Goal: Task Accomplishment & Management: Manage account settings

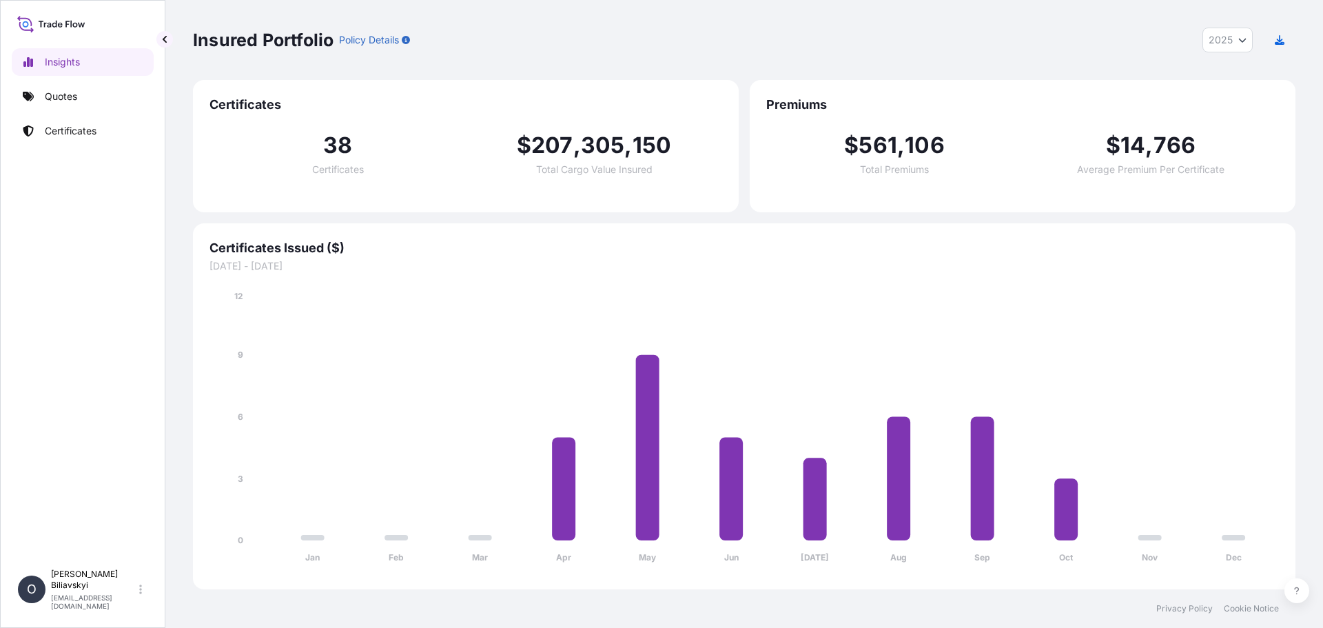
select select "2025"
click at [65, 108] on link "Quotes" at bounding box center [83, 97] width 142 height 28
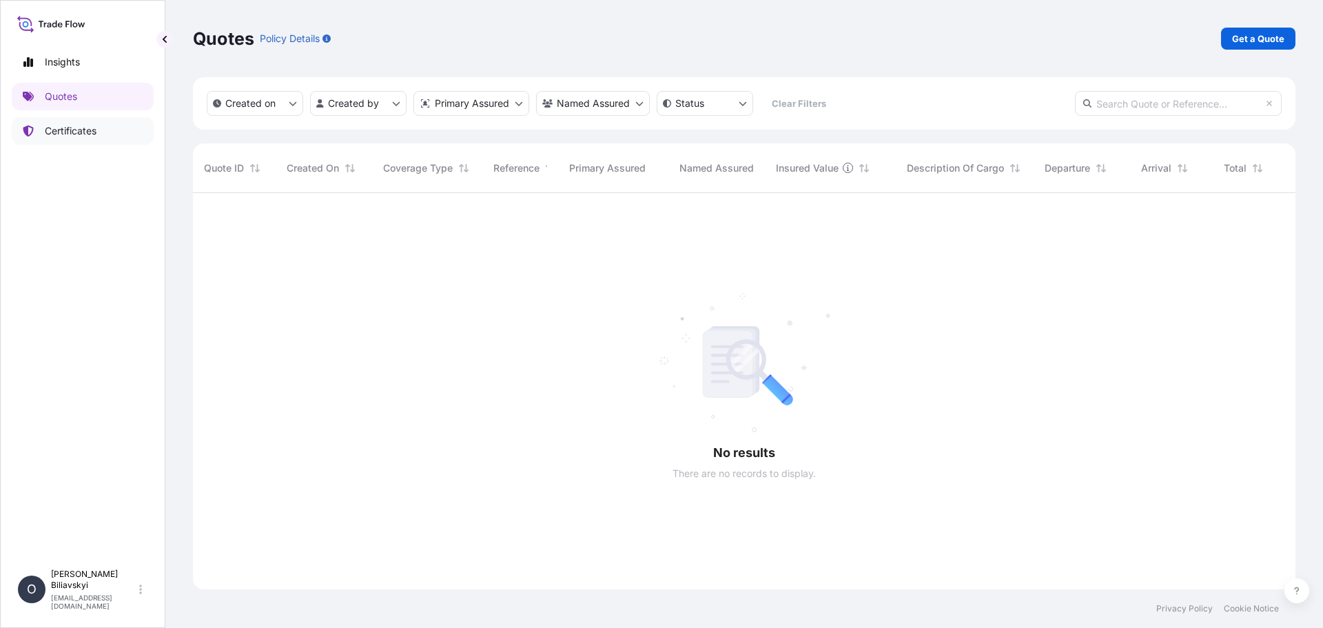
scroll to position [435, 1092]
click at [61, 130] on p "Certificates" at bounding box center [71, 131] width 52 height 14
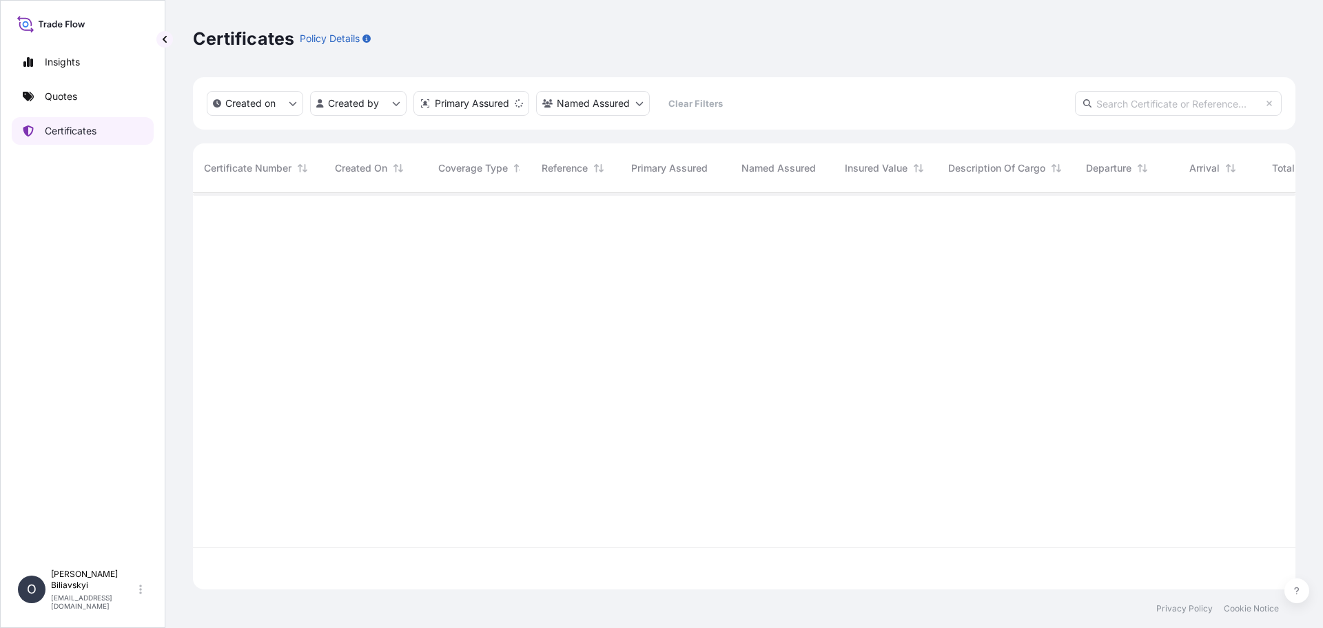
scroll to position [393, 1092]
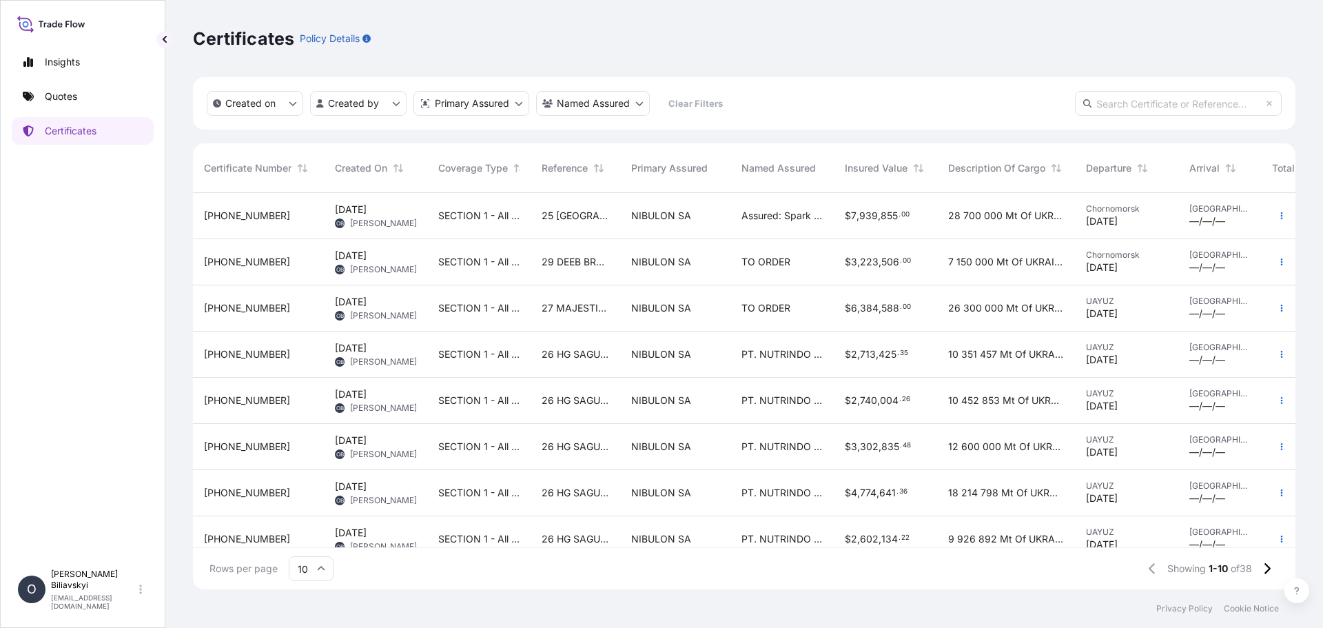
click at [576, 218] on span "25 [GEOGRAPHIC_DATA] 25/017" at bounding box center [576, 216] width 68 height 14
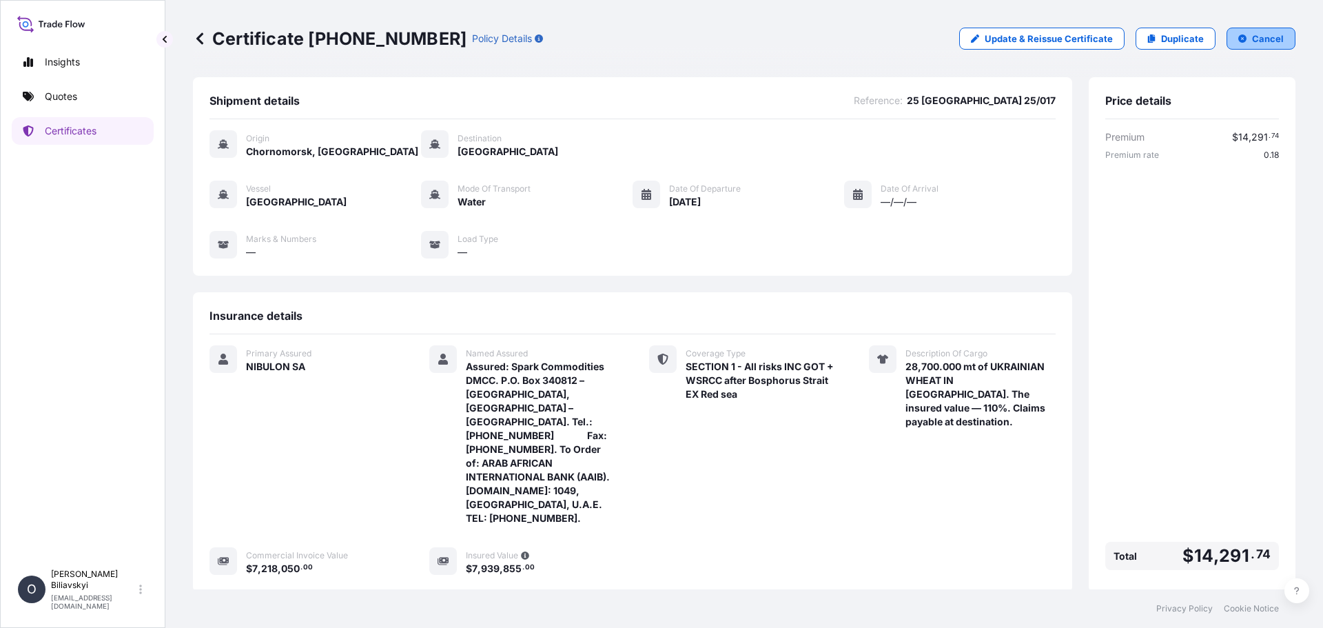
click at [1256, 47] on button "Cancel" at bounding box center [1260, 39] width 69 height 22
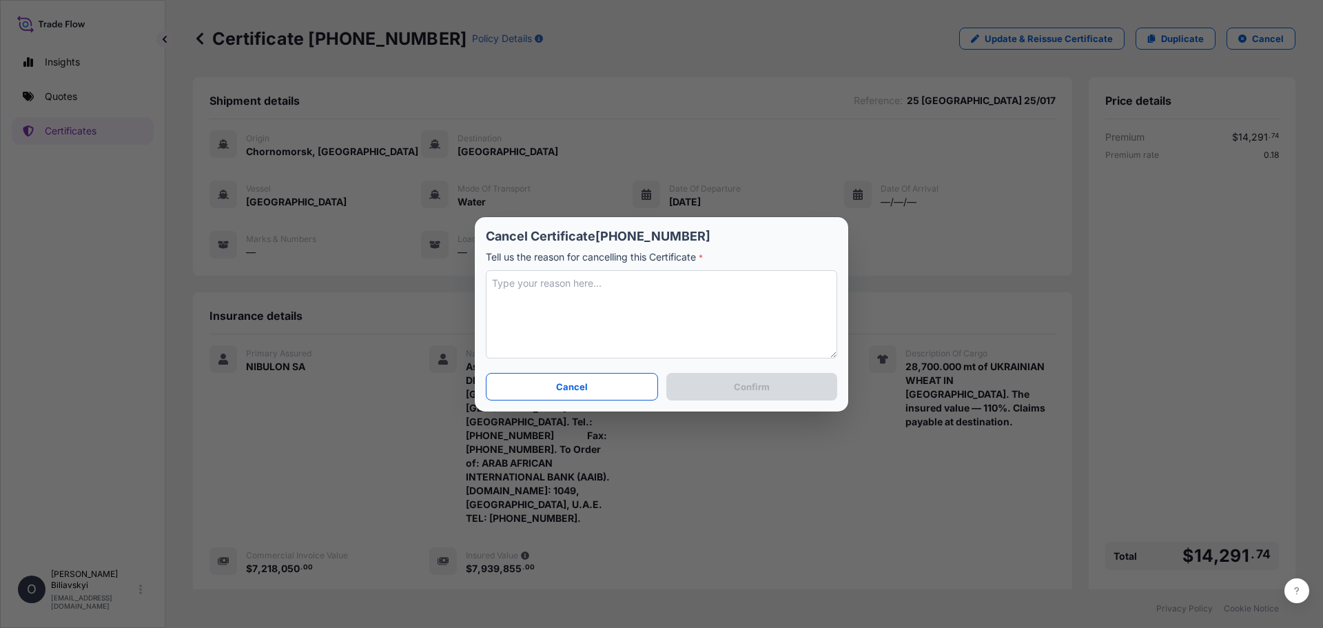
click at [598, 287] on textarea at bounding box center [661, 314] width 351 height 88
type textarea "o"
type textarea "Other final quantity and insured sum"
click at [754, 393] on p "Confirm" at bounding box center [752, 387] width 36 height 14
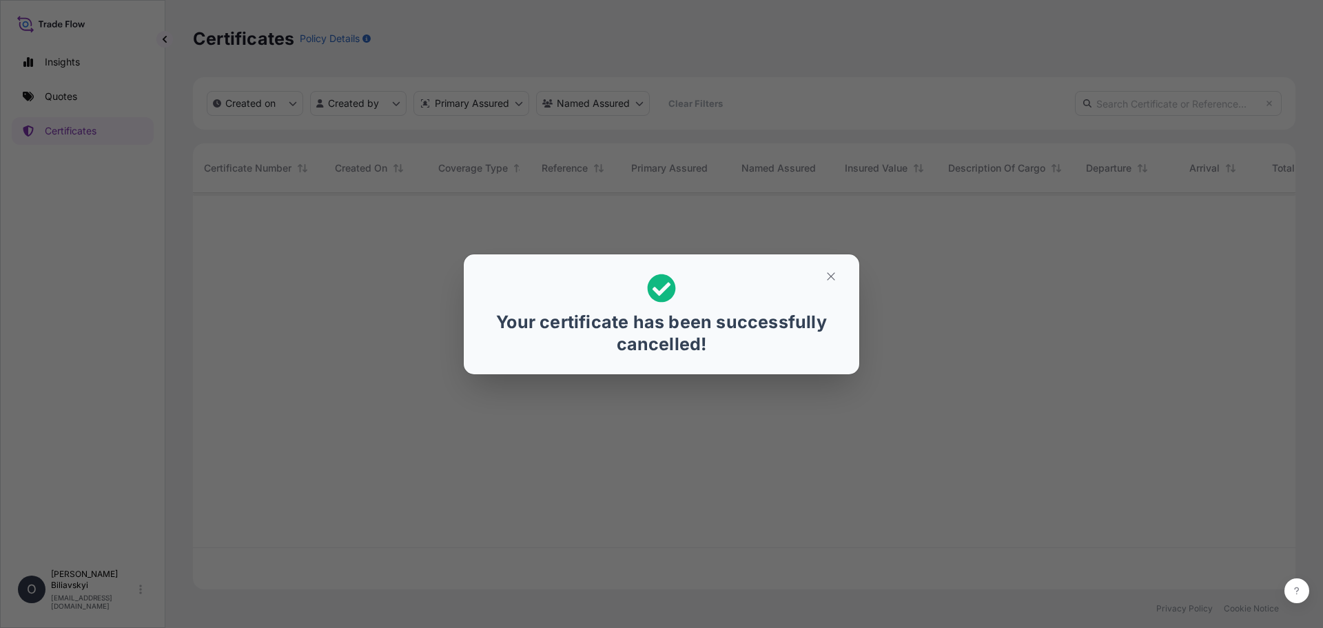
scroll to position [393, 1092]
click at [836, 274] on icon "button" at bounding box center [831, 276] width 12 height 12
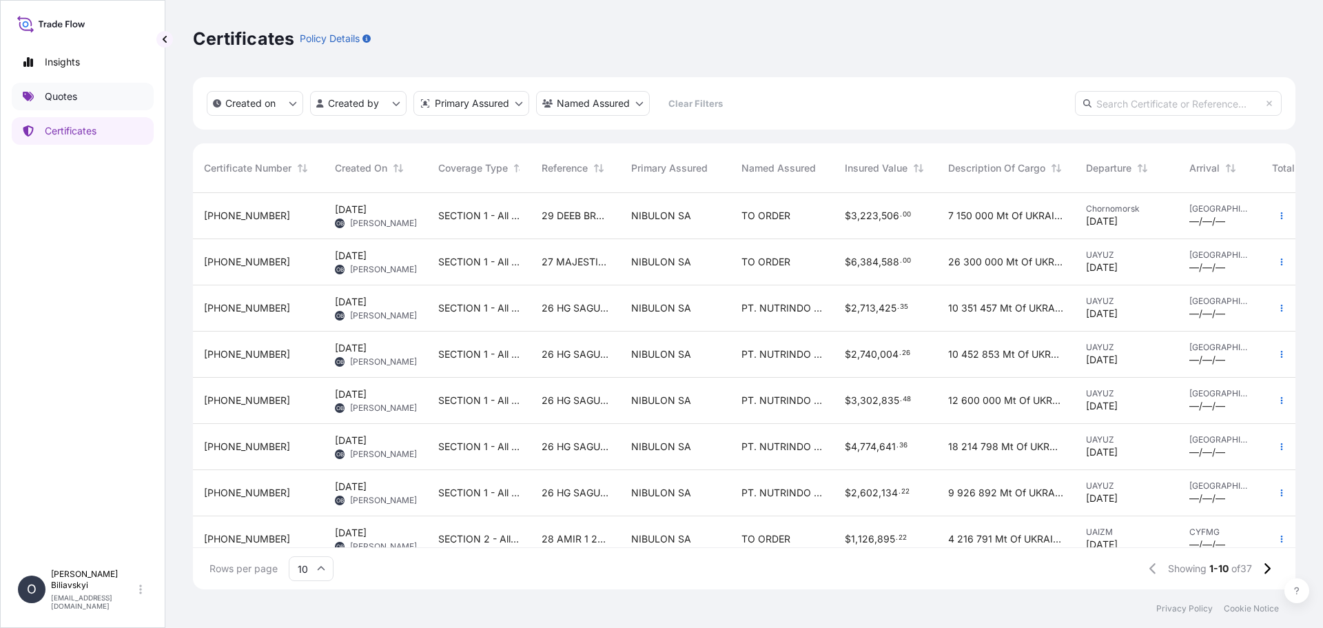
click at [59, 93] on p "Quotes" at bounding box center [61, 97] width 32 height 14
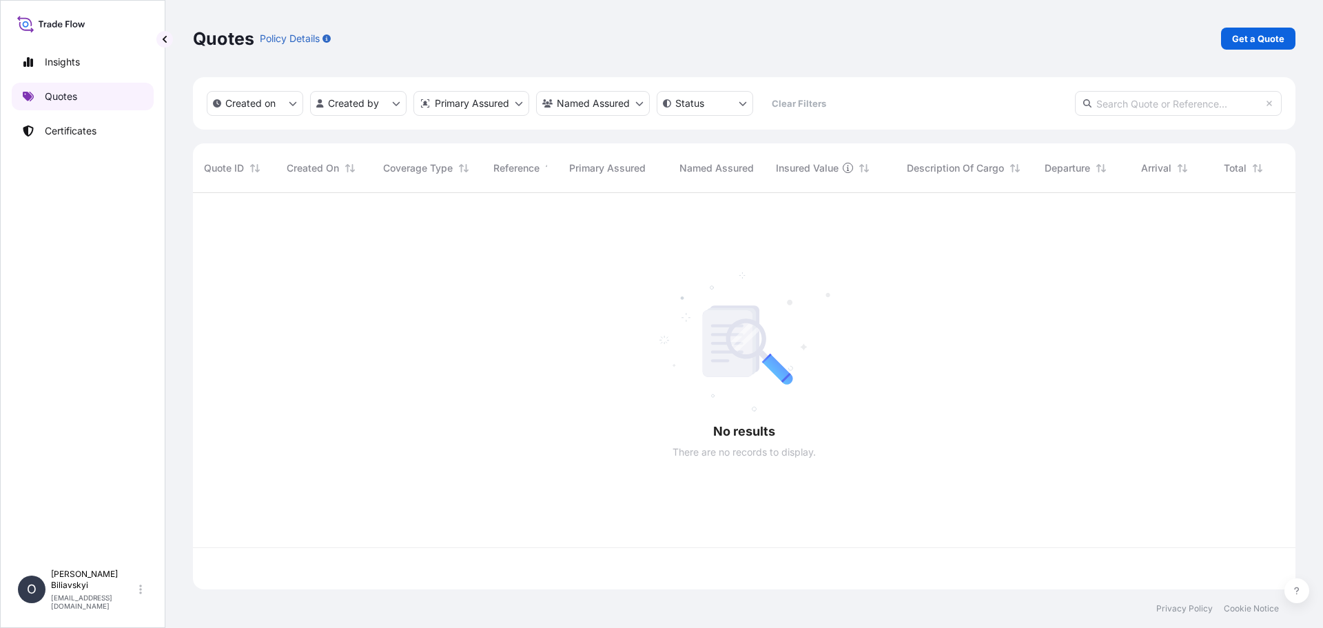
scroll to position [393, 1092]
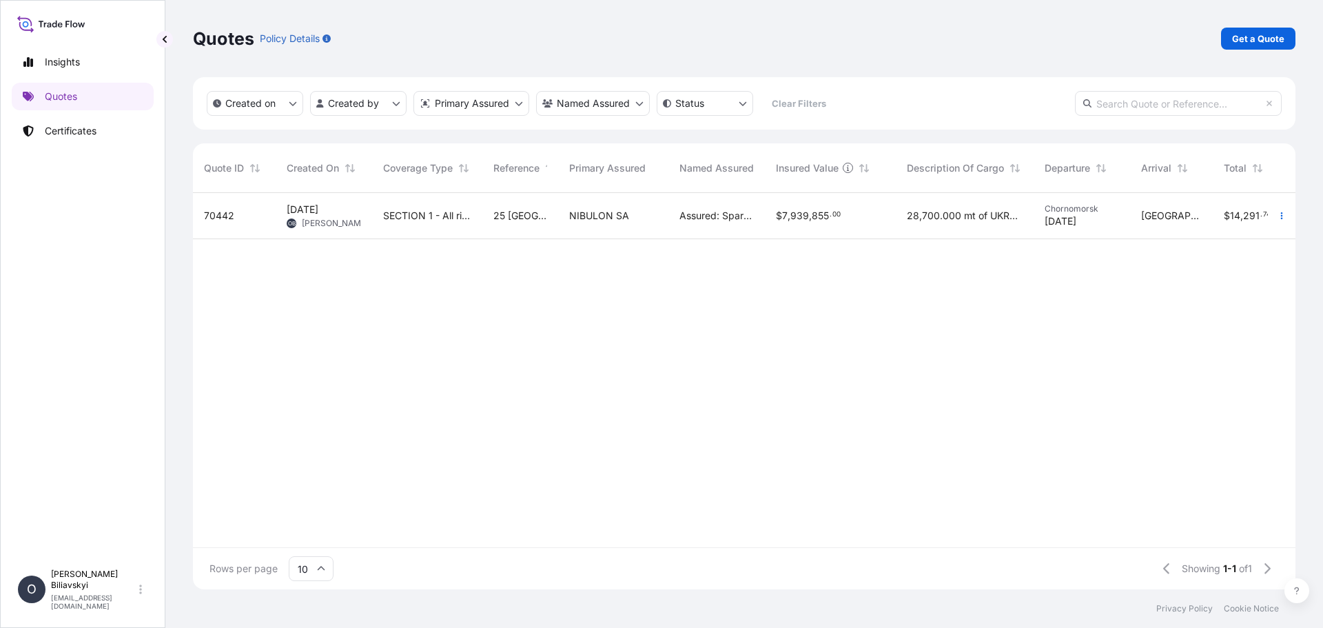
click at [542, 223] on div "25 [GEOGRAPHIC_DATA] 25/017" at bounding box center [520, 216] width 76 height 46
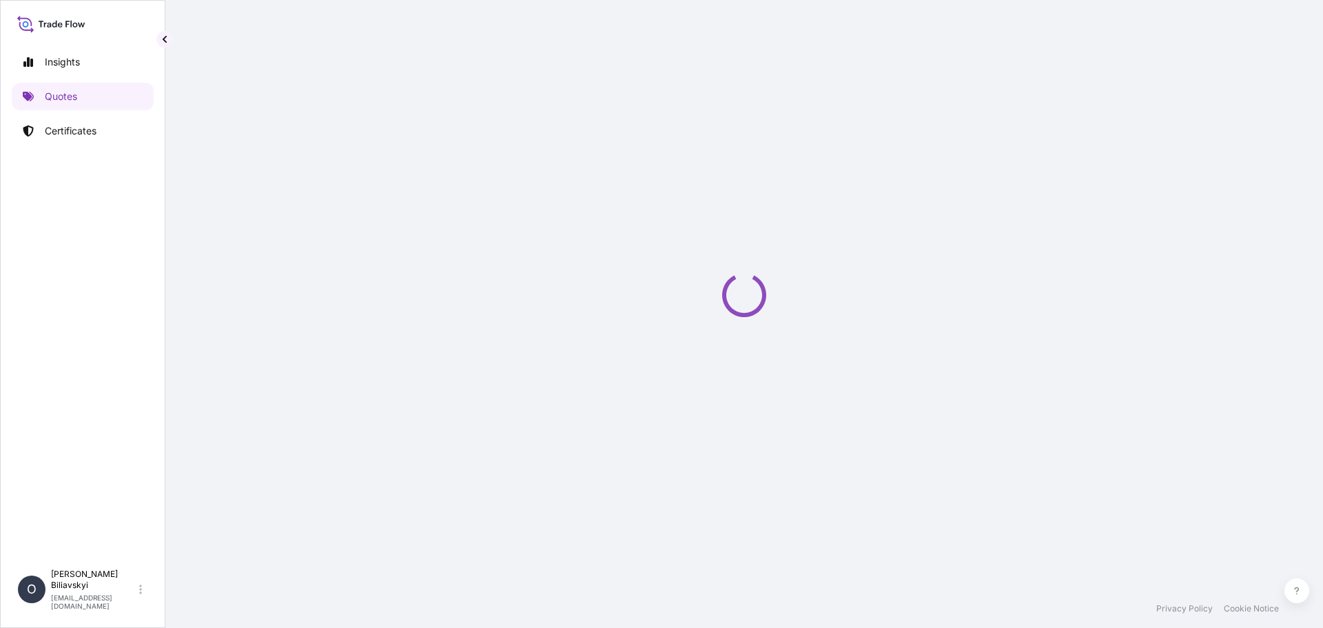
select select "Water"
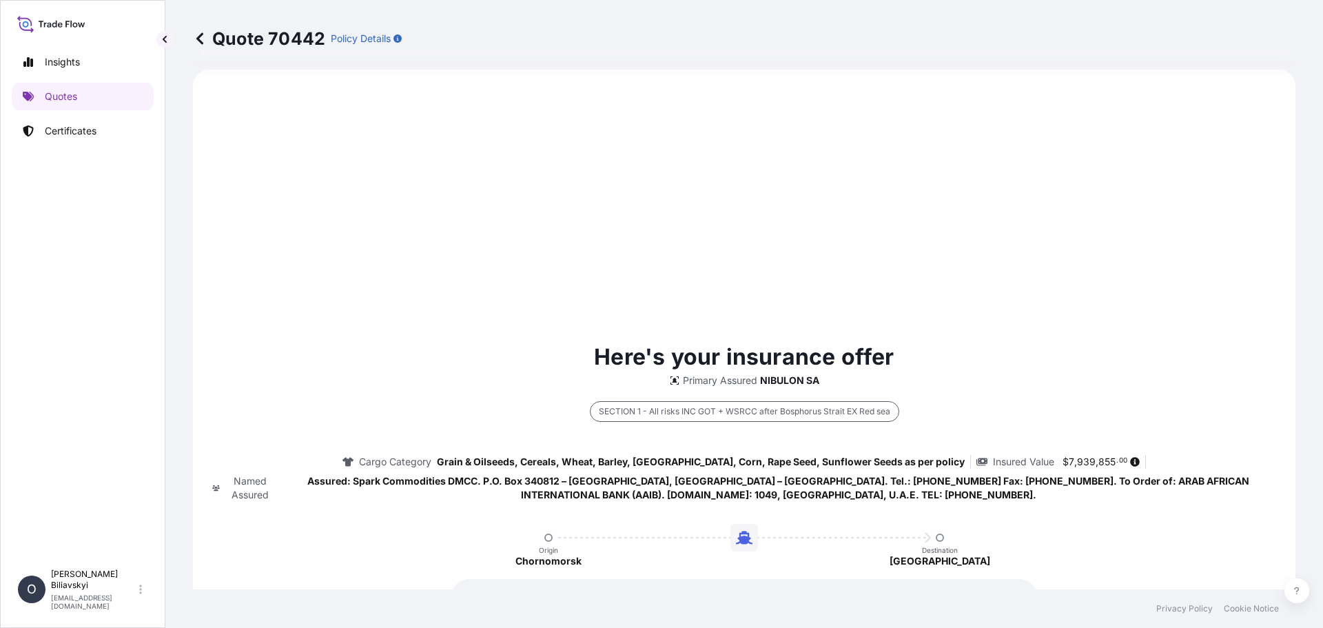
select select "31538"
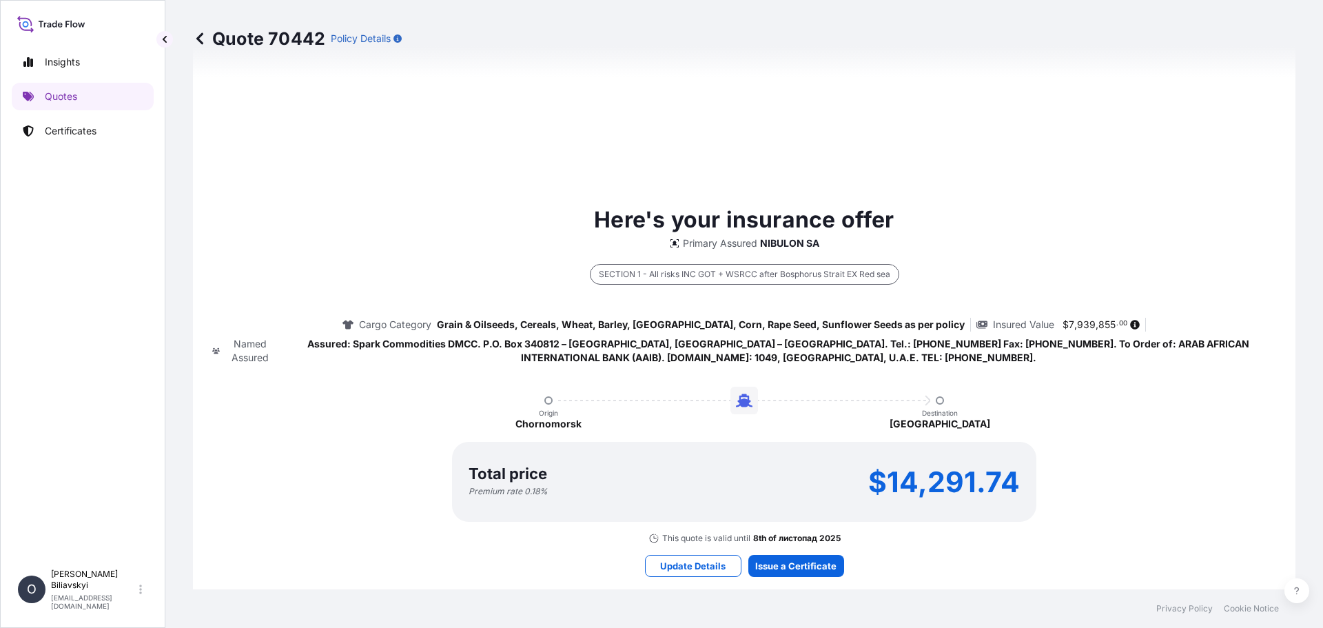
scroll to position [662, 0]
click at [691, 572] on button "Update Details" at bounding box center [693, 564] width 96 height 22
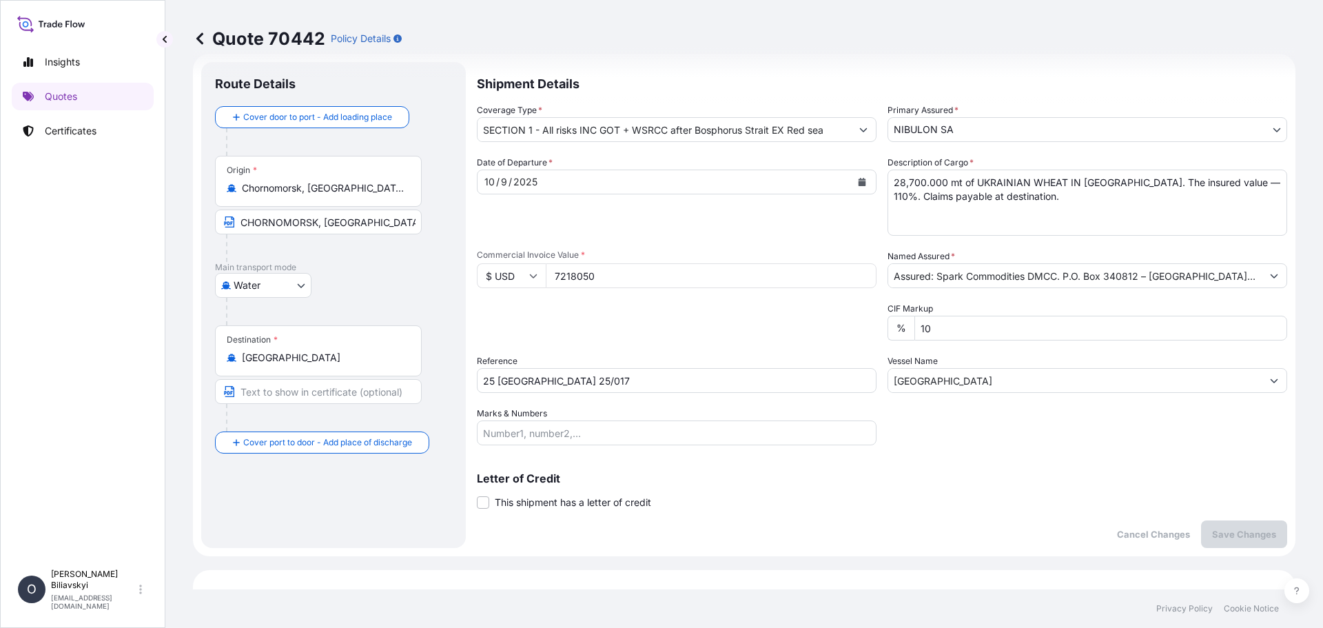
scroll to position [22, 0]
drag, startPoint x: 298, startPoint y: 391, endPoint x: 305, endPoint y: 397, distance: 8.8
click at [298, 391] on input "Text to appear on certificate" at bounding box center [318, 392] width 207 height 25
paste input "ONE SAFE EGYPTIAN MEDITERRANEAN PORT"
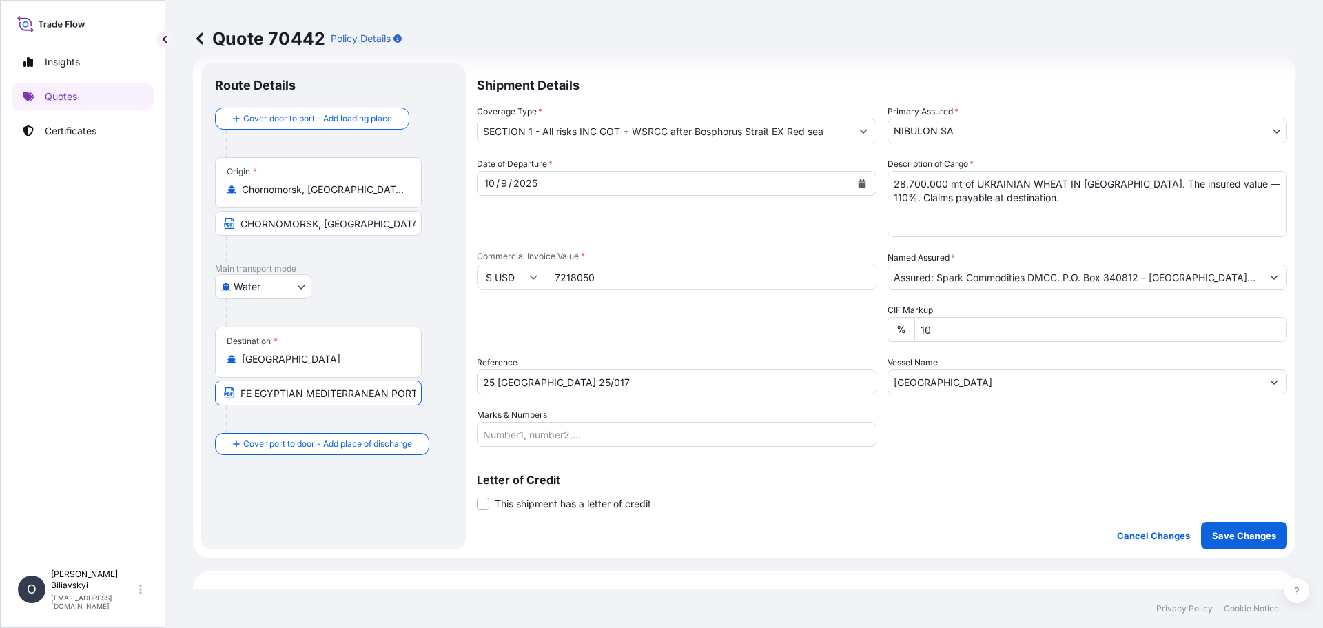
type input "ONE SAFE EGYPTIAN MEDITERRANEAN PORT"
click at [862, 188] on button "Calendar" at bounding box center [862, 183] width 22 height 22
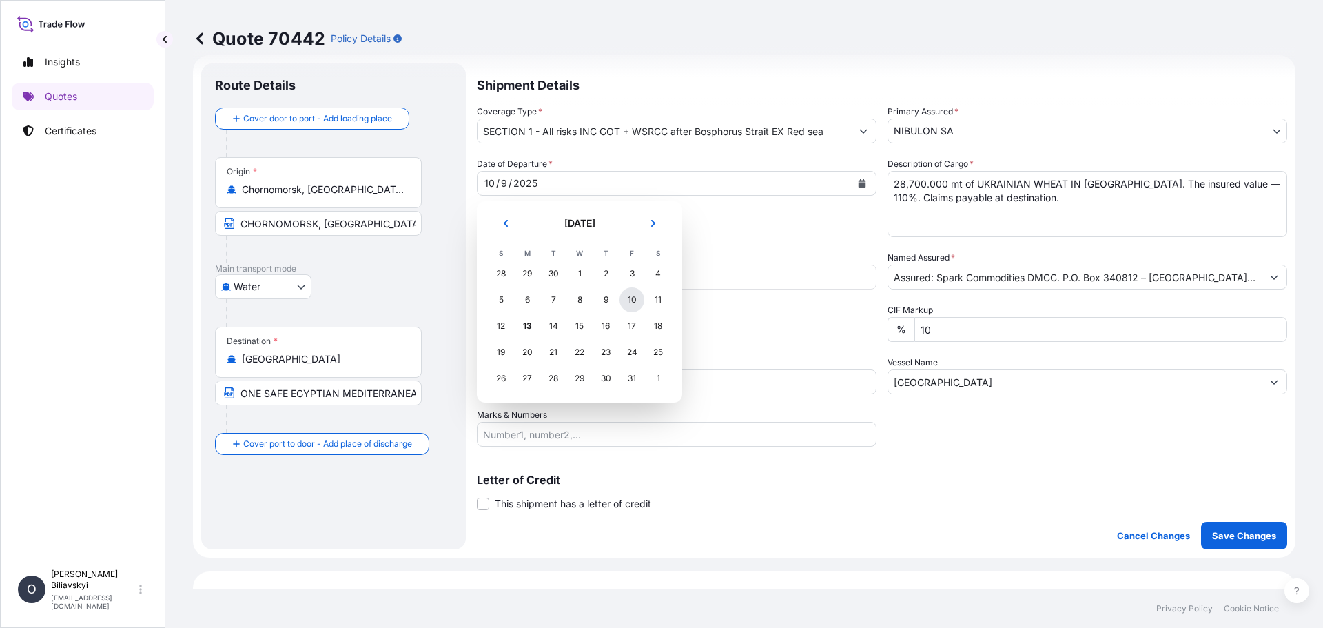
click at [626, 301] on div "10" at bounding box center [631, 299] width 25 height 25
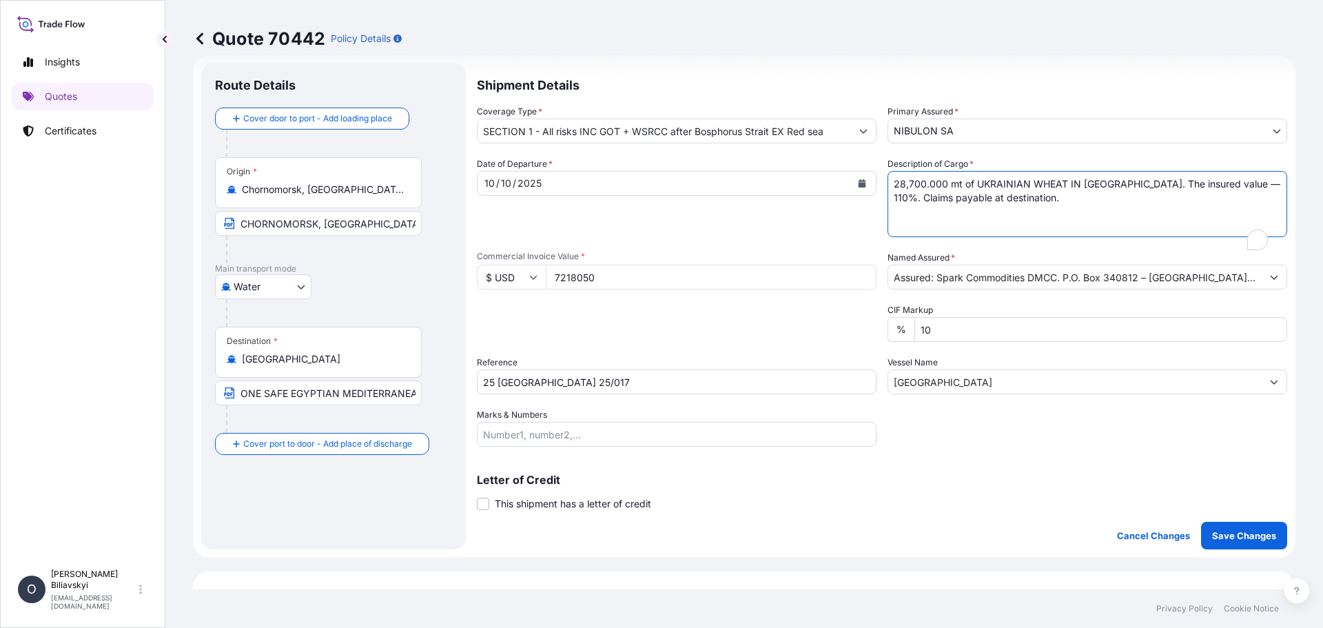
scroll to position [22, 0]
drag, startPoint x: 1048, startPoint y: 207, endPoint x: 843, endPoint y: 172, distance: 208.3
click at [843, 172] on div "Date of Departure * [DATE] Cargo Category * Grain & Oilseeds, Cereals, Wheat, B…" at bounding box center [882, 301] width 810 height 289
click at [925, 207] on textarea "28,700.000 mt of UKRAINIAN WHEAT IN [GEOGRAPHIC_DATA]. The insured value — 110%…" at bounding box center [1087, 204] width 400 height 66
click at [891, 186] on textarea "28,700.000 mt of UKRAINIAN WHEAT IN [GEOGRAPHIC_DATA]. The insured value — 110%…" at bounding box center [1087, 204] width 400 height 66
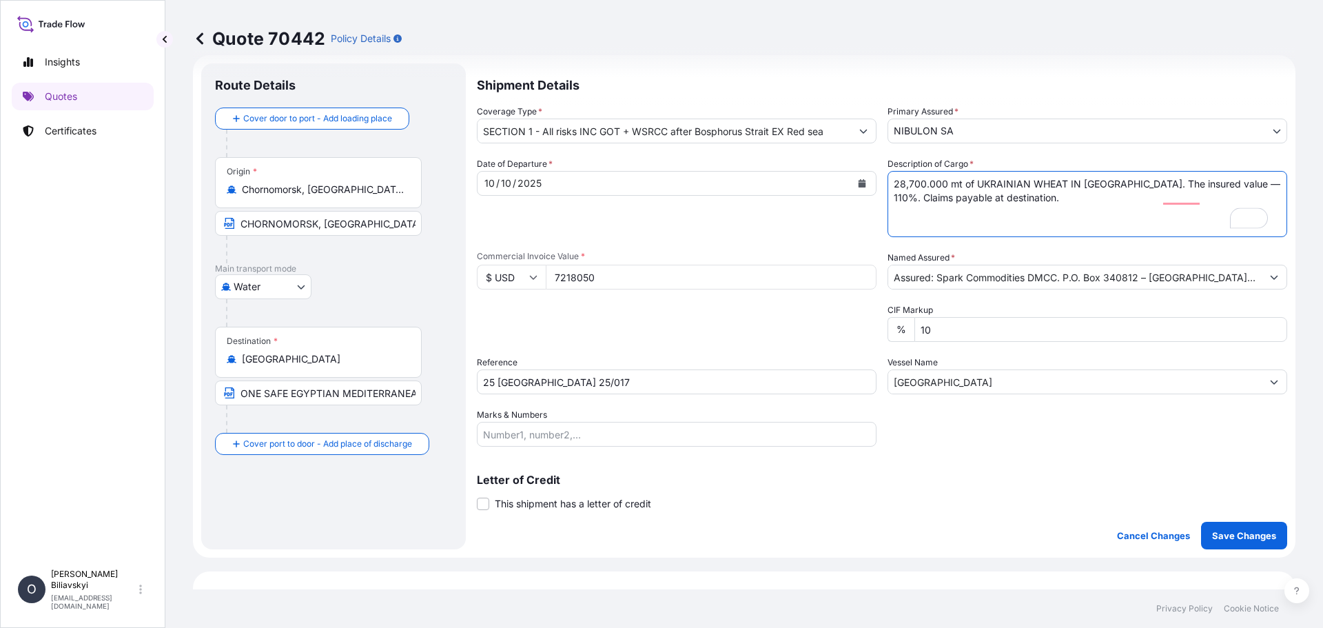
paste textarea "28,800.000 mt of UKRANIAN MILLING WHEAT IN BULK. The insured value — 110%. The …"
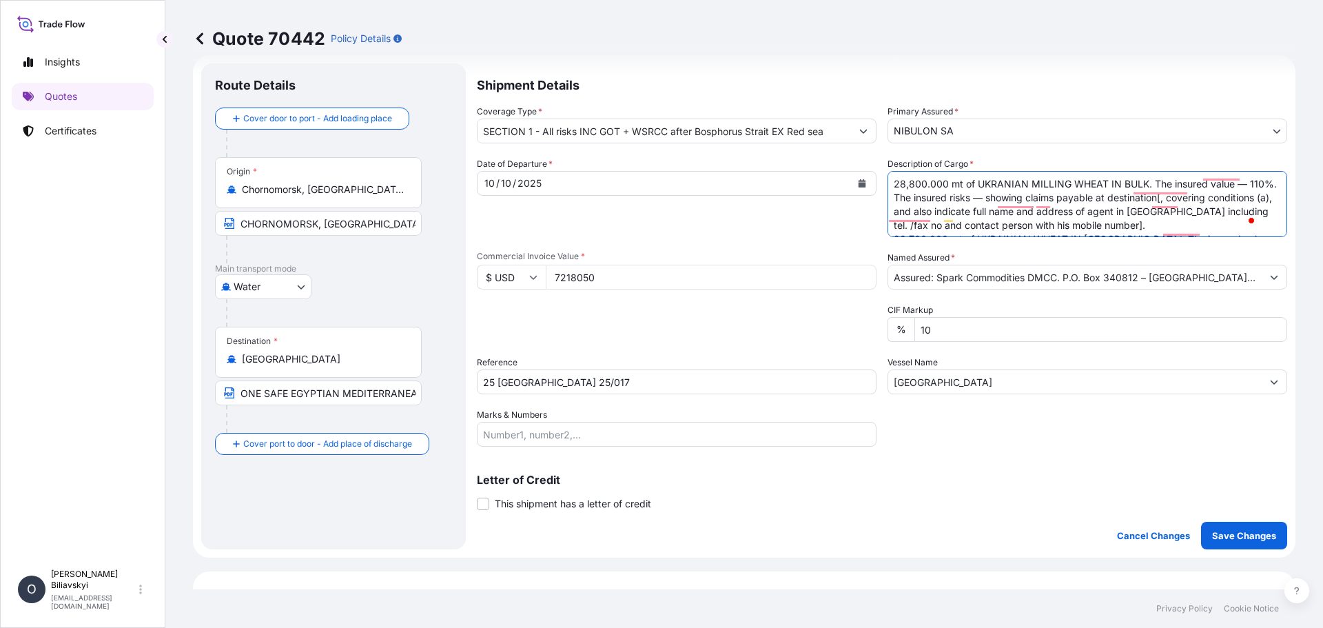
scroll to position [0, 0]
drag, startPoint x: 918, startPoint y: 202, endPoint x: 1242, endPoint y: 205, distance: 323.8
click at [1242, 205] on textarea "28,700.000 mt of UKRAINIAN WHEAT IN [GEOGRAPHIC_DATA]. The insured value — 110%…" at bounding box center [1087, 204] width 400 height 66
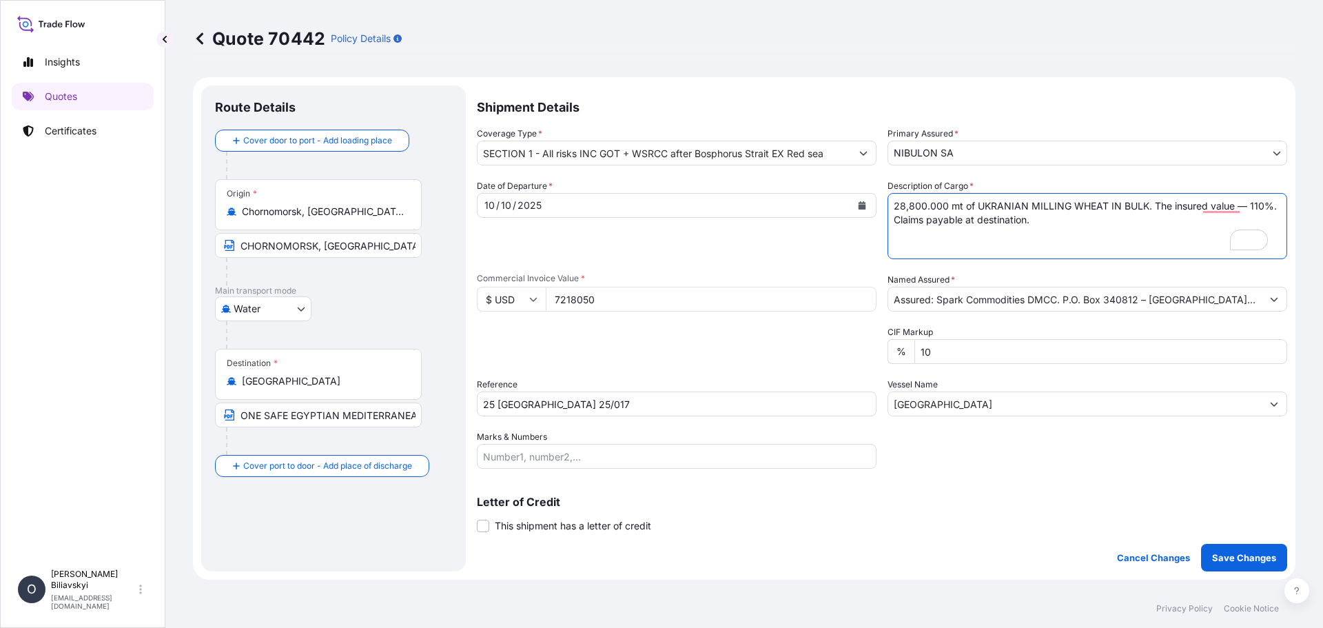
type textarea "28,800.000 mt of UKRANIAN MILLING WHEAT IN BULK. The insured value — 110%. Clai…"
click at [663, 302] on input "7218050" at bounding box center [711, 299] width 331 height 25
drag, startPoint x: 619, startPoint y: 296, endPoint x: 487, endPoint y: 293, distance: 132.3
click at [487, 293] on div "$ USD 7218050" at bounding box center [677, 299] width 400 height 25
paste input "43200.0"
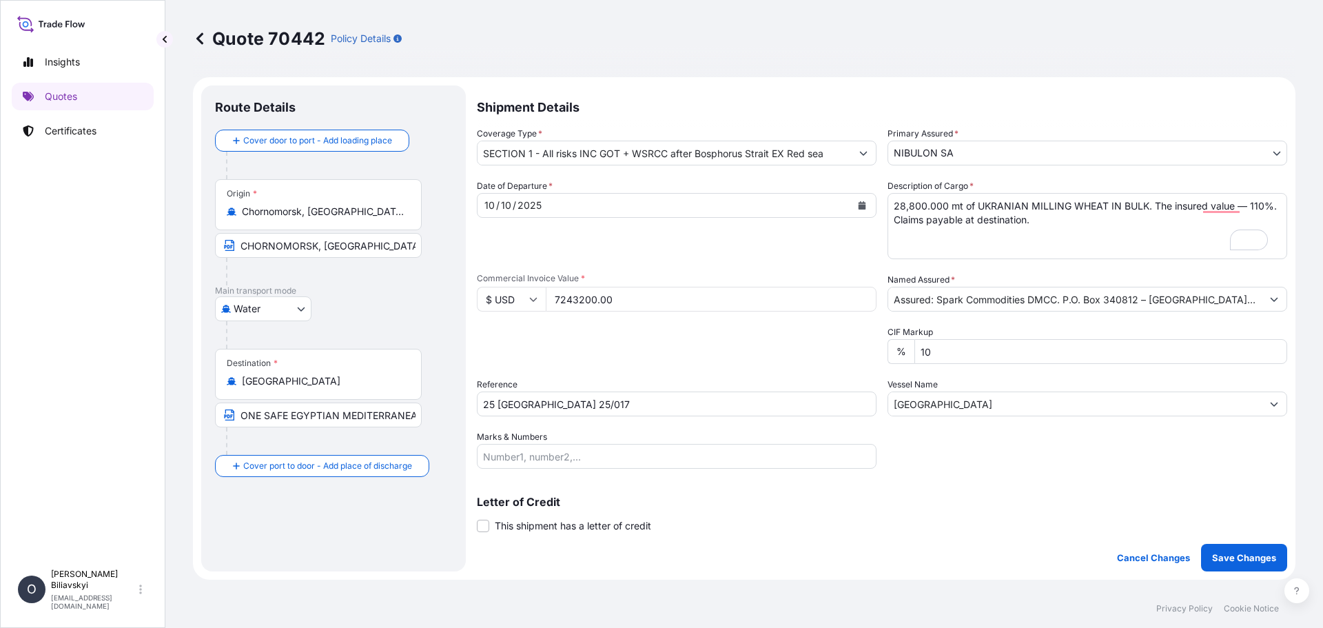
type input "7243200.00"
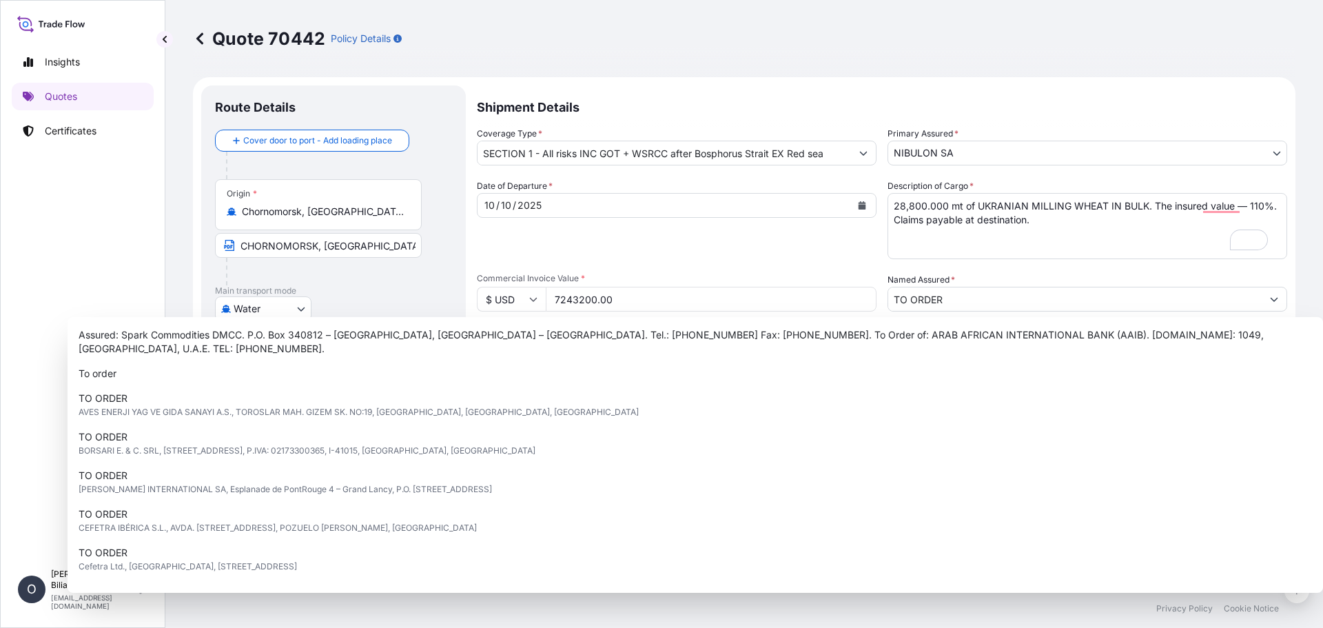
click at [1066, 267] on div "Date of Departure * [DATE] Cargo Category * Grain & Oilseeds, Cereals, Wheat, B…" at bounding box center [882, 323] width 810 height 289
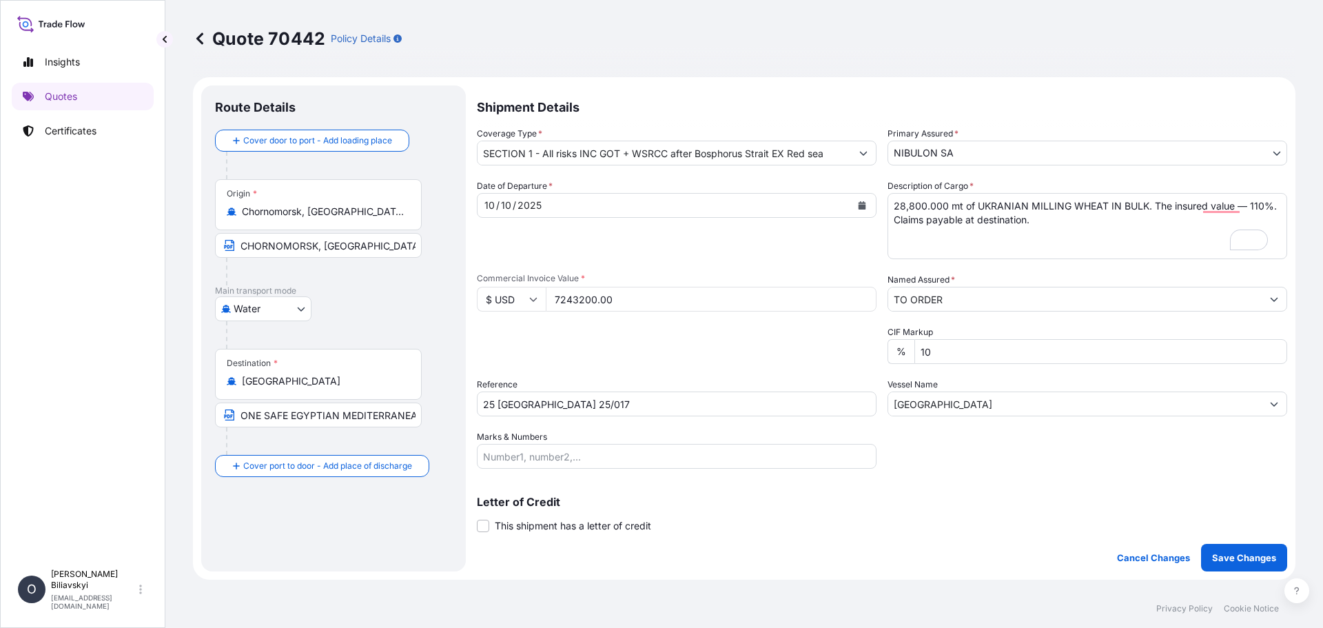
click at [954, 296] on input "TO ORDER" at bounding box center [1074, 299] width 373 height 25
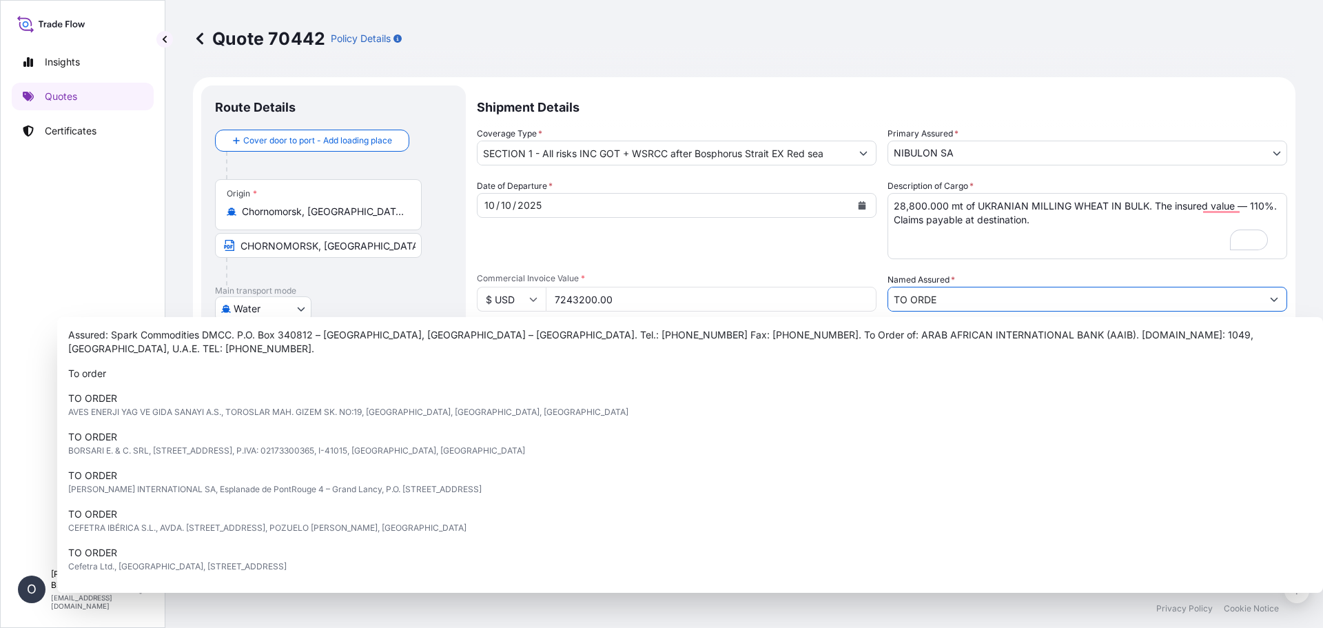
type input "TO ORDER"
click at [988, 269] on div "Date of Departure * [DATE] Cargo Category * Grain & Oilseeds, Cereals, Wheat, B…" at bounding box center [882, 323] width 810 height 289
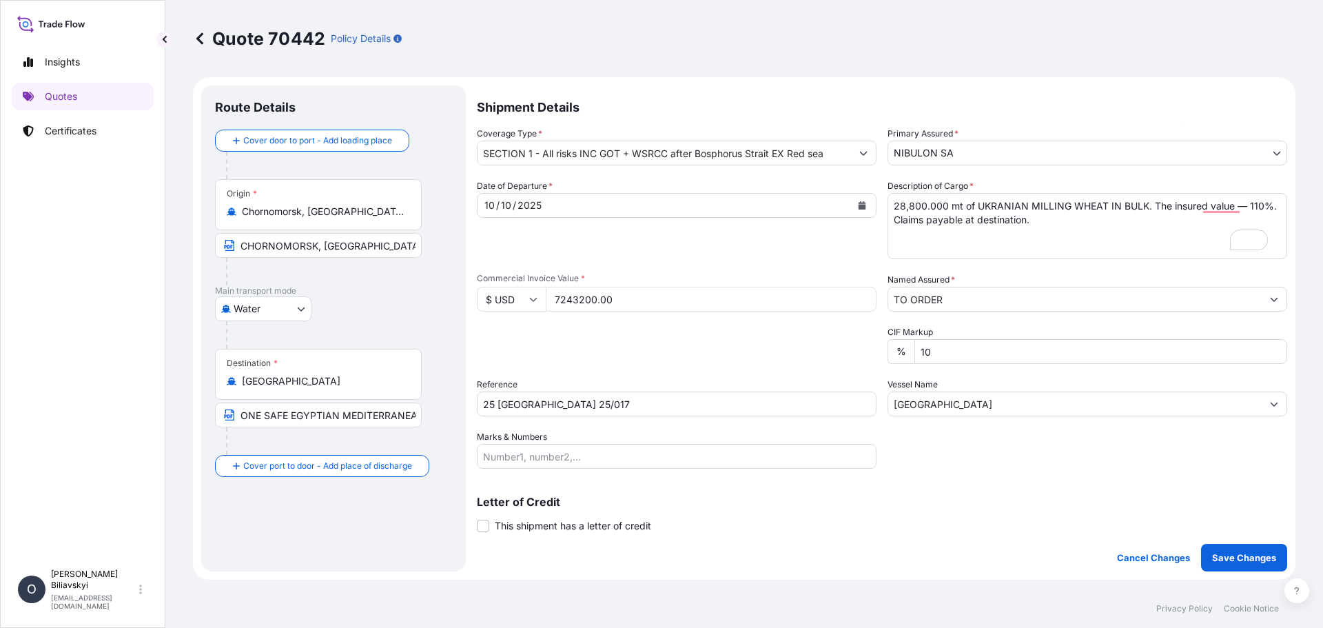
click at [648, 400] on input "25 [GEOGRAPHIC_DATA] 25/017" at bounding box center [677, 403] width 400 height 25
click at [1226, 556] on p "Save Changes" at bounding box center [1244, 558] width 64 height 14
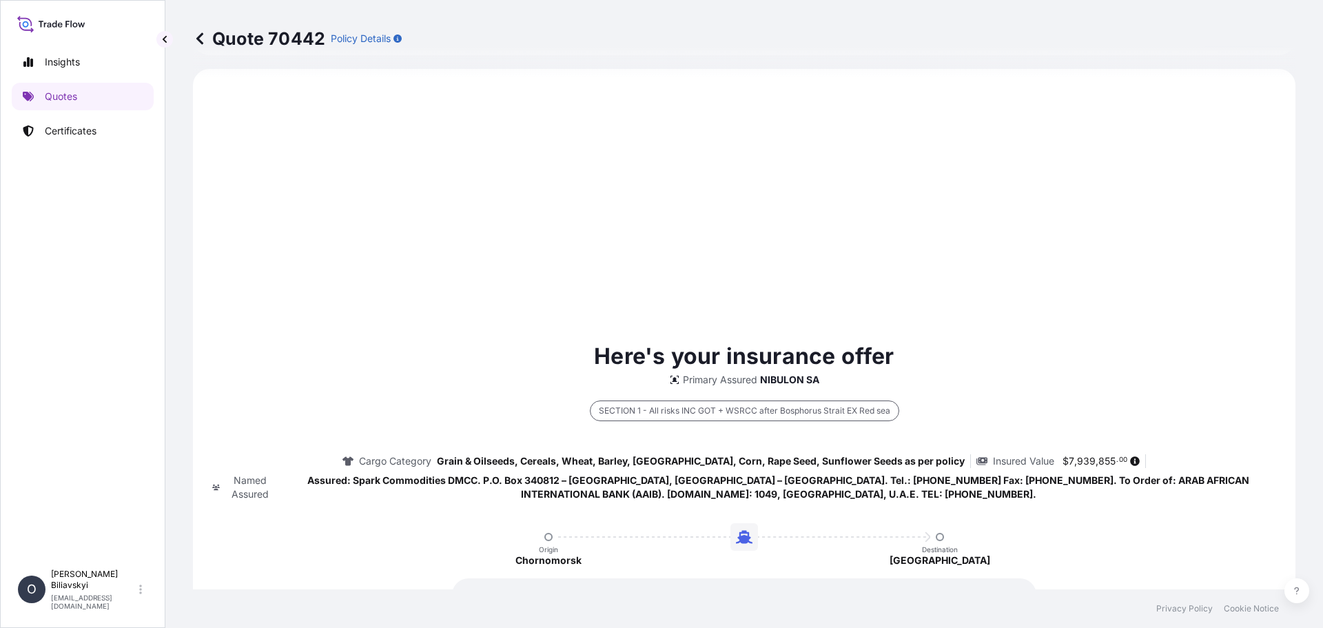
select select "Water"
select select "31538"
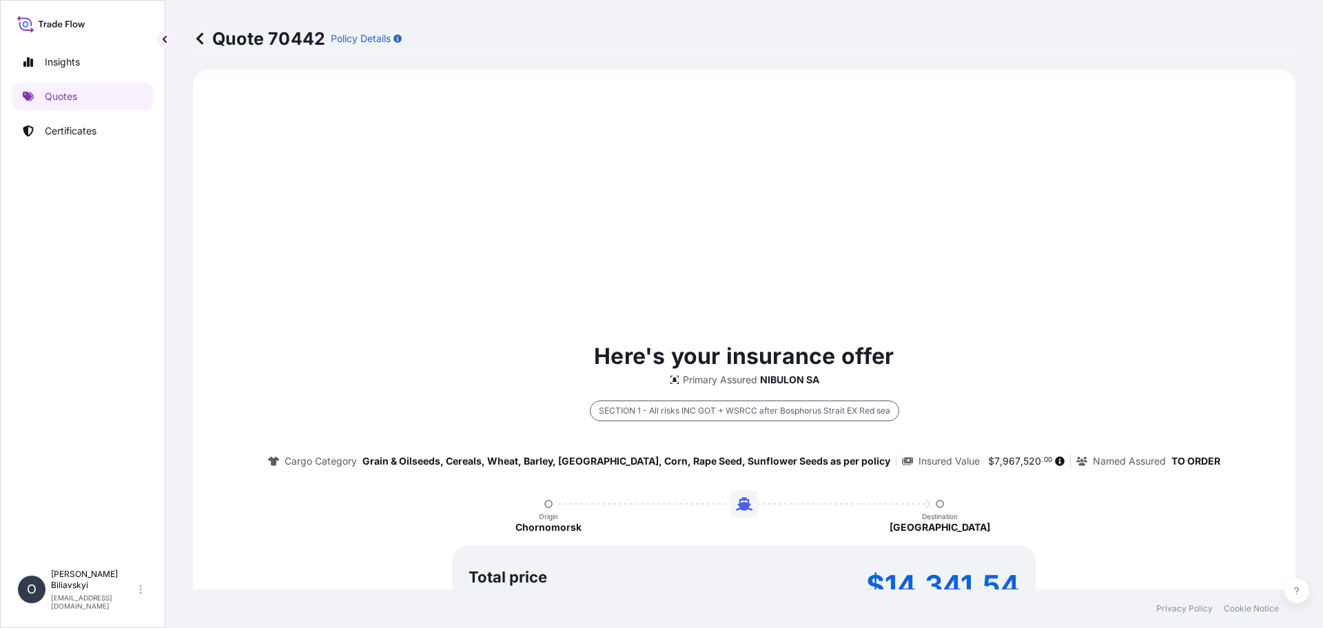
type input "SECTION 1 - All risks INC GOT + WSRCC after Bosphorus Strait EX Red sea"
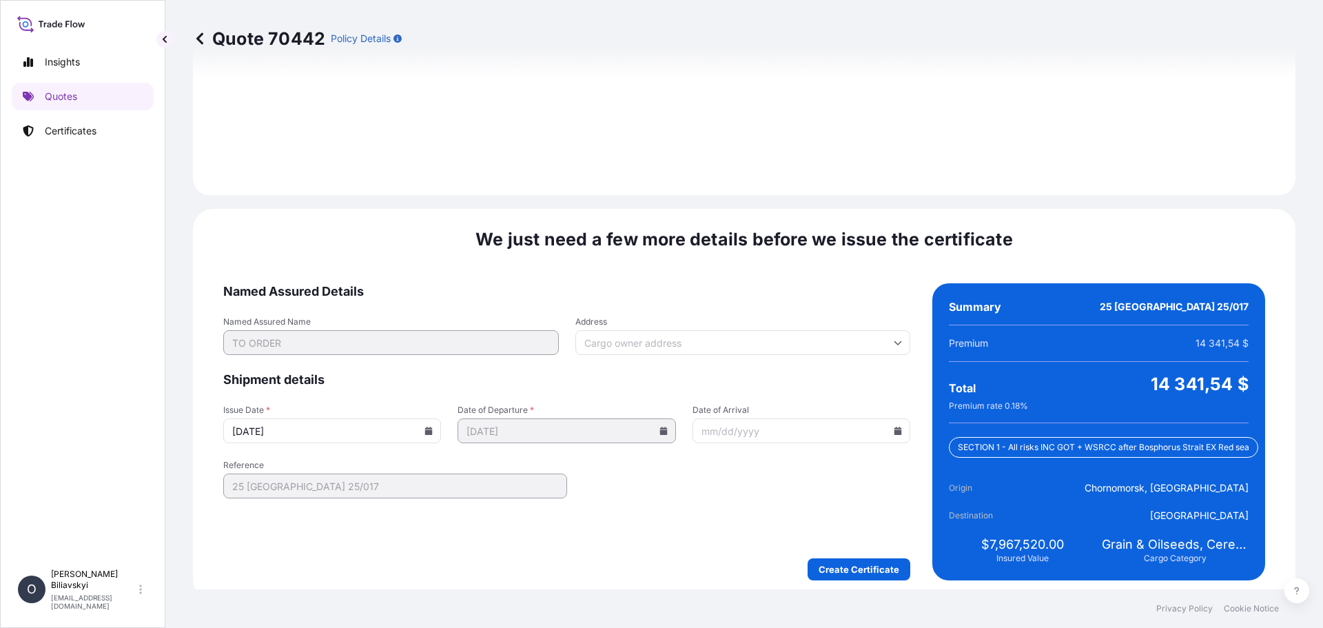
scroll to position [1694, 0]
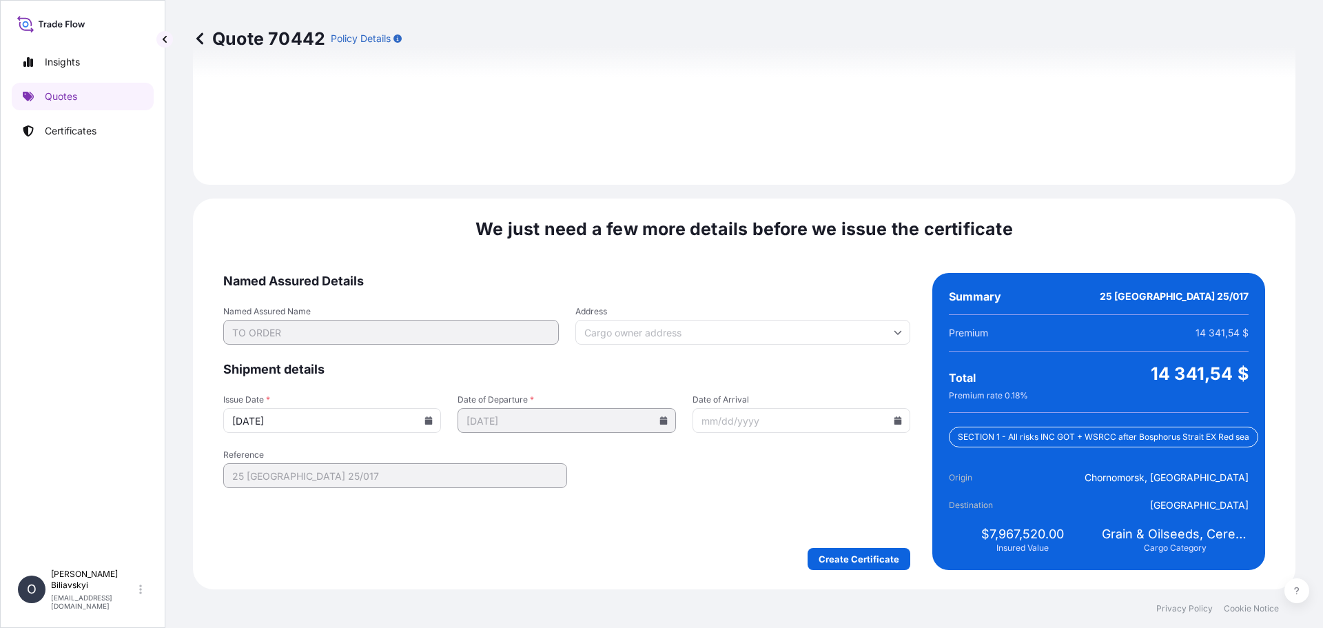
click at [429, 417] on icon at bounding box center [428, 420] width 8 height 8
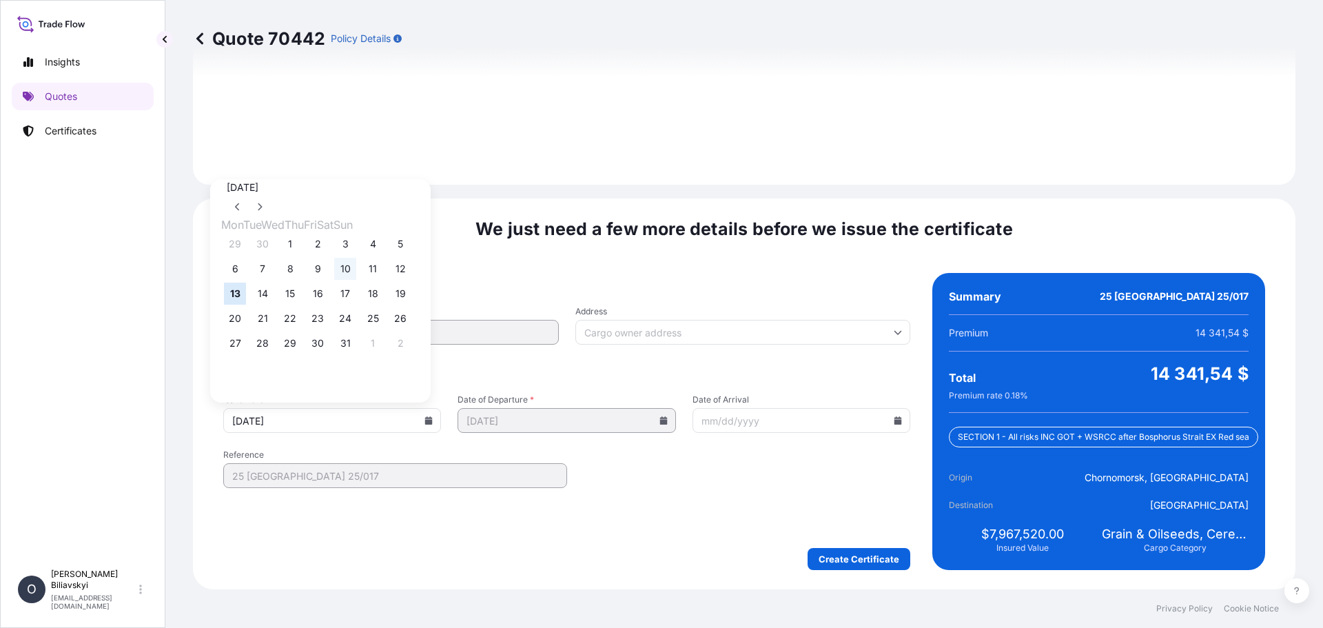
click at [356, 274] on button "10" at bounding box center [345, 269] width 22 height 22
type input "[DATE]"
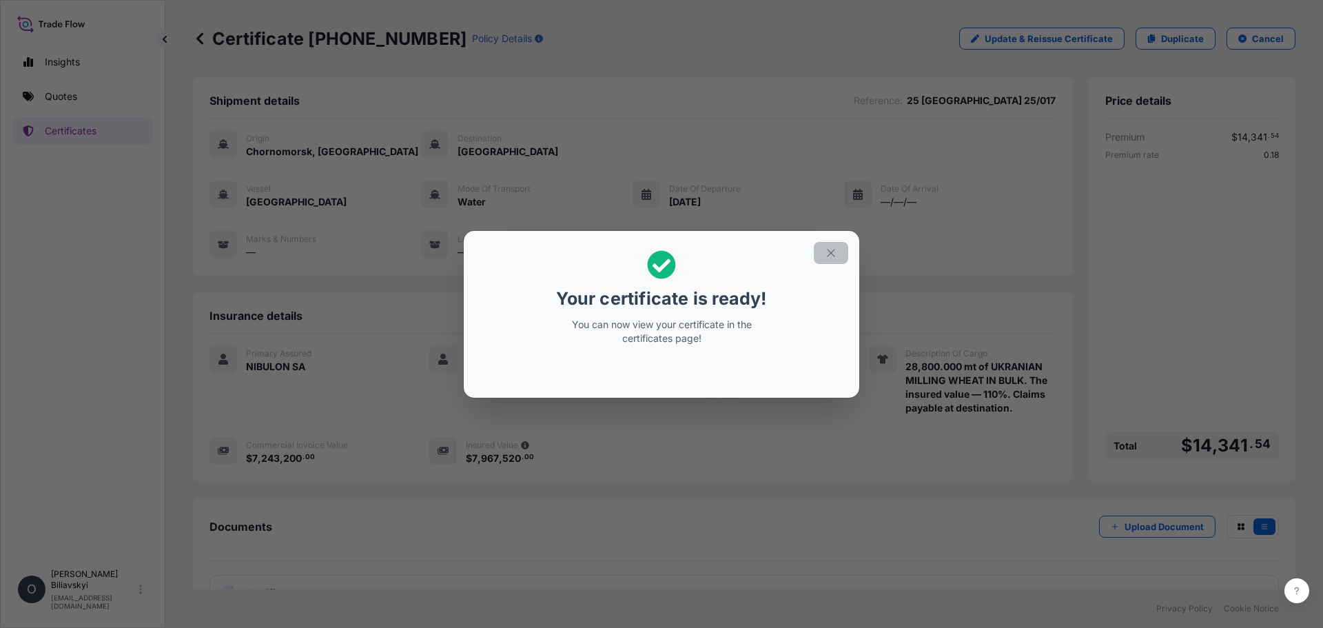
click at [834, 251] on icon "button" at bounding box center [831, 253] width 12 height 12
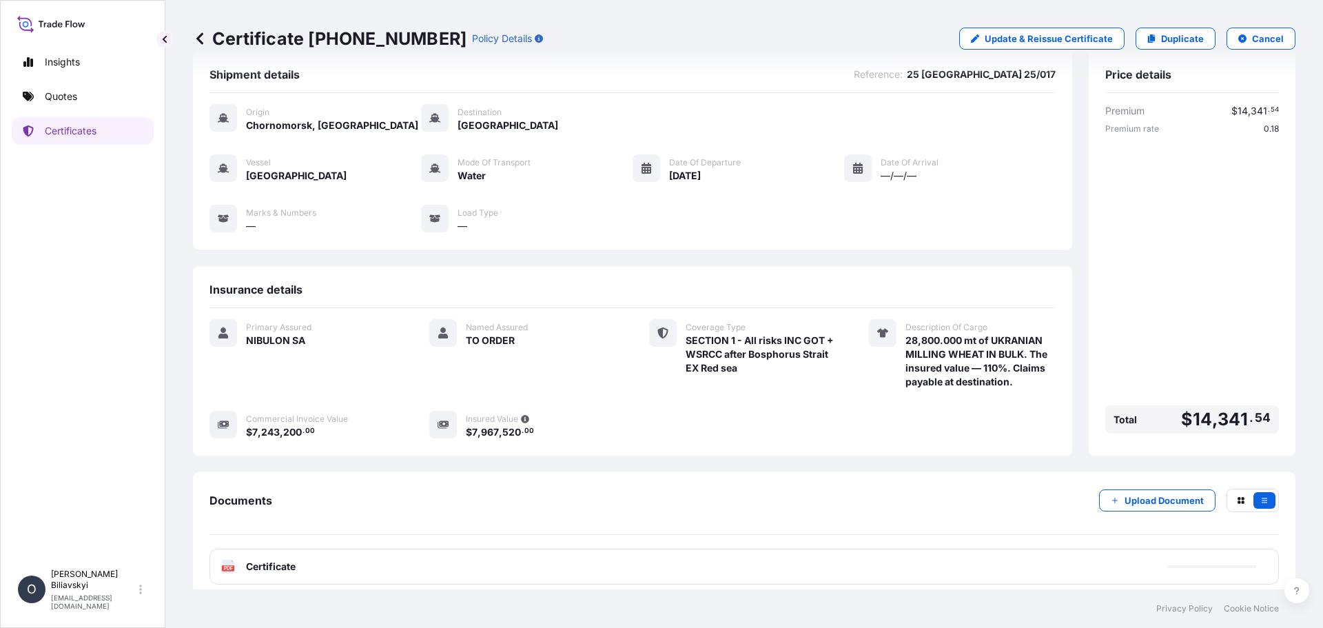
scroll to position [38, 0]
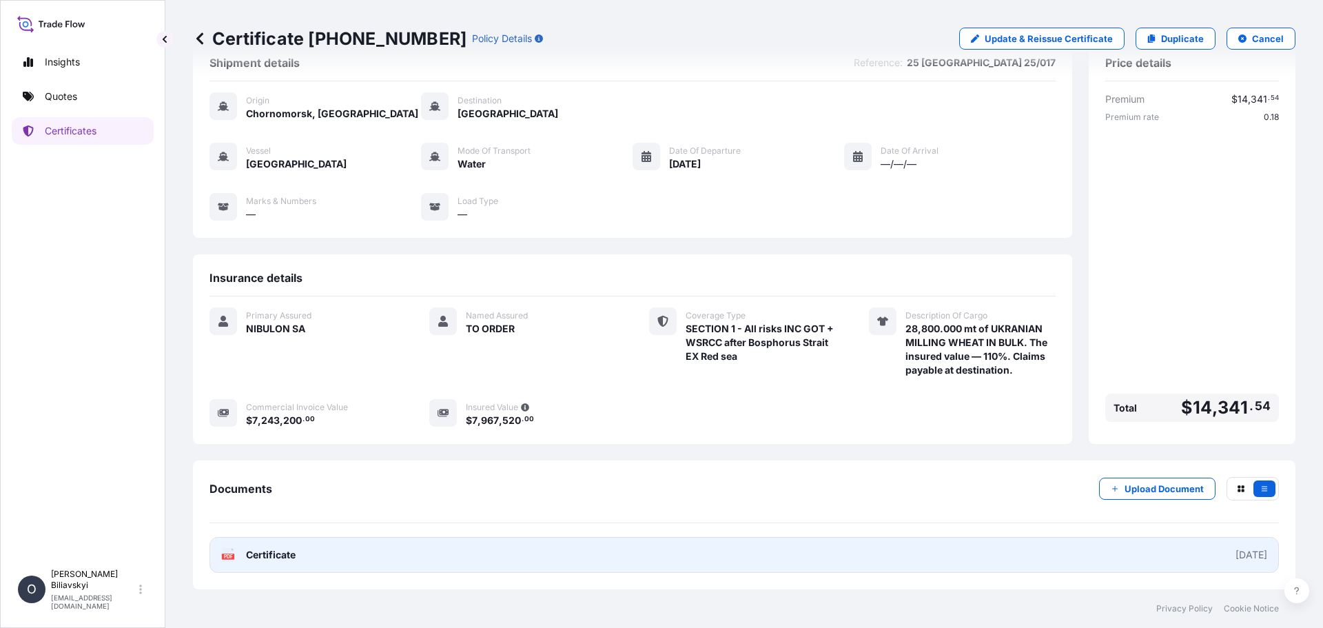
click at [639, 552] on link "PDF Certificate [DATE]" at bounding box center [743, 555] width 1069 height 36
